Goal: Navigation & Orientation: Go to known website

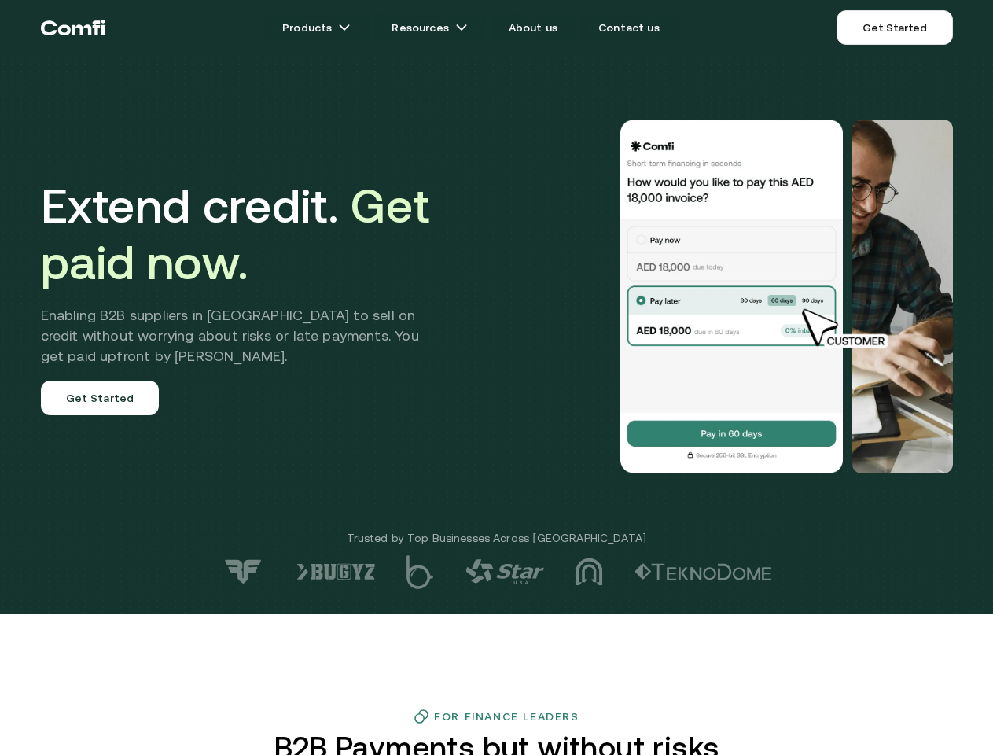
click at [496, 378] on div at bounding box center [708, 297] width 492 height 354
